Goal: Information Seeking & Learning: Learn about a topic

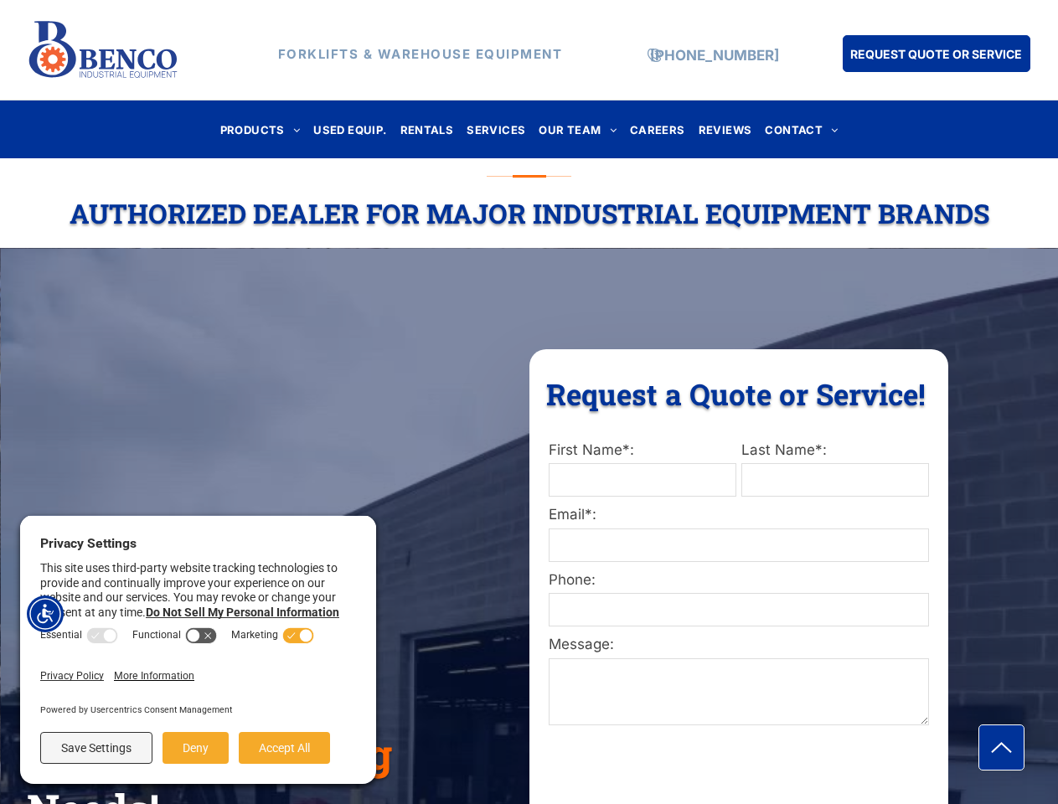
click at [529, 402] on div "Request a Quote or Service! Request a Quote or Service! First Name*: Last Name*…" at bounding box center [738, 773] width 419 height 849
click at [45, 614] on img "Accessibility Menu" at bounding box center [45, 613] width 37 height 37
